Goal: Check status: Check status

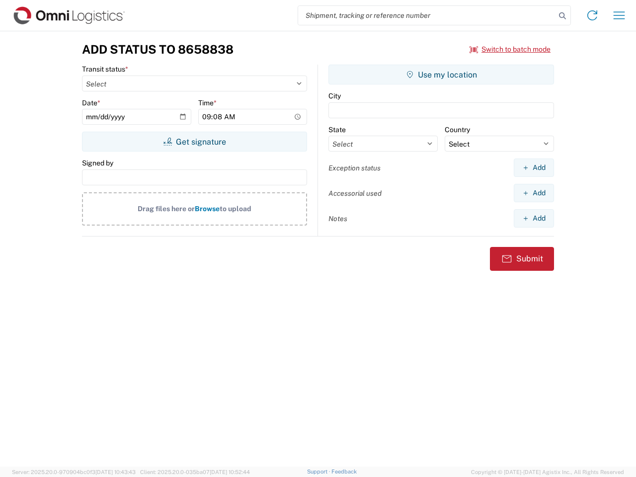
click at [427, 15] on input "search" at bounding box center [427, 15] width 258 height 19
click at [563, 16] on icon at bounding box center [563, 16] width 14 height 14
click at [593, 15] on icon at bounding box center [593, 15] width 16 height 16
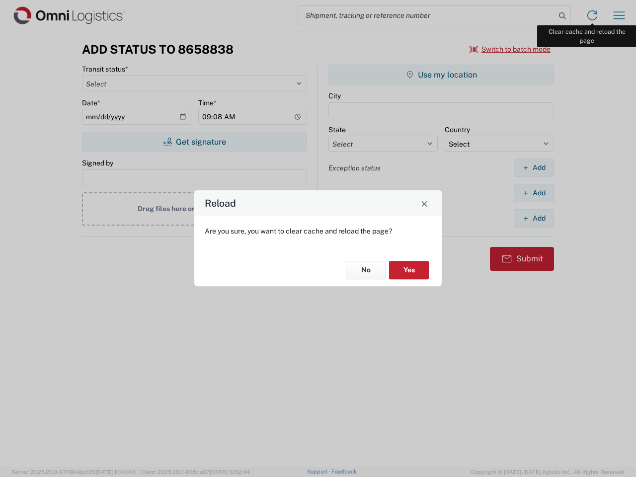
click at [620, 15] on div "Reload Are you sure, you want to clear cache and reload the page? No Yes" at bounding box center [318, 238] width 636 height 477
click at [511, 49] on div "Reload Are you sure, you want to clear cache and reload the page? No Yes" at bounding box center [318, 238] width 636 height 477
click at [194, 142] on div "Reload Are you sure, you want to clear cache and reload the page? No Yes" at bounding box center [318, 238] width 636 height 477
click at [442, 75] on div "Reload Are you sure, you want to clear cache and reload the page? No Yes" at bounding box center [318, 238] width 636 height 477
click at [534, 168] on div "Reload Are you sure, you want to clear cache and reload the page? No Yes" at bounding box center [318, 238] width 636 height 477
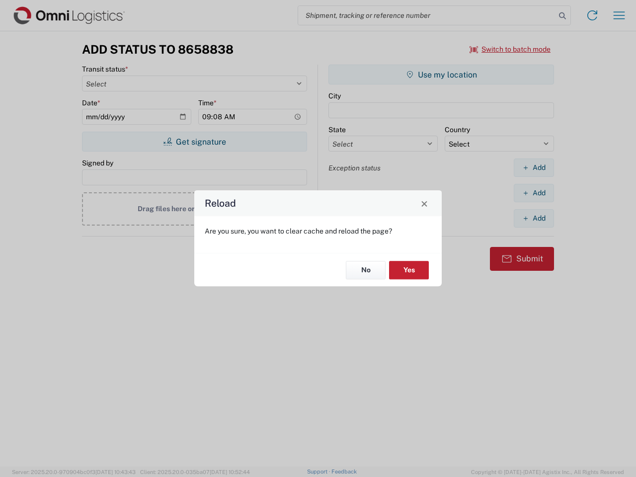
click at [534, 193] on div "Reload Are you sure, you want to clear cache and reload the page? No Yes" at bounding box center [318, 238] width 636 height 477
click at [534, 218] on div "Reload Are you sure, you want to clear cache and reload the page? No Yes" at bounding box center [318, 238] width 636 height 477
